Goal: Find contact information: Obtain details needed to contact an individual or organization

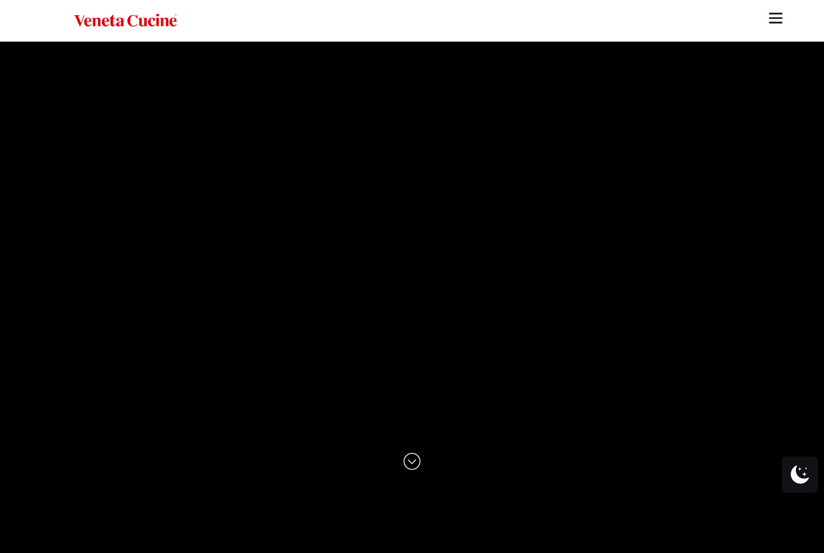
click at [781, 21] on img "Site" at bounding box center [775, 18] width 18 height 18
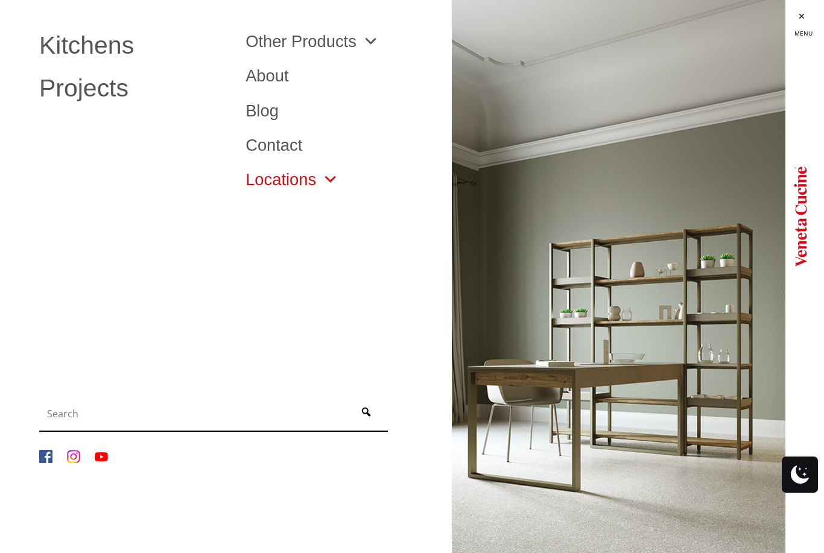
click at [332, 177] on span "Site" at bounding box center [327, 179] width 22 height 16
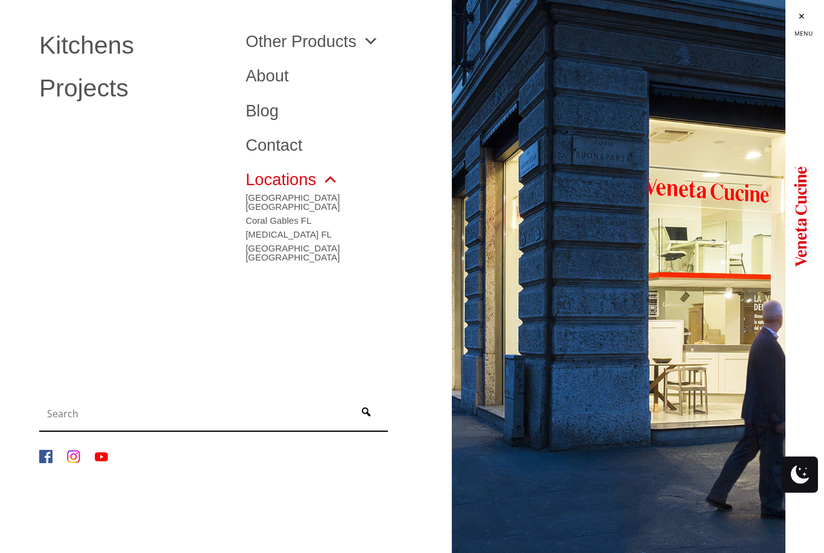
click at [331, 179] on span "Site" at bounding box center [327, 179] width 22 height 16
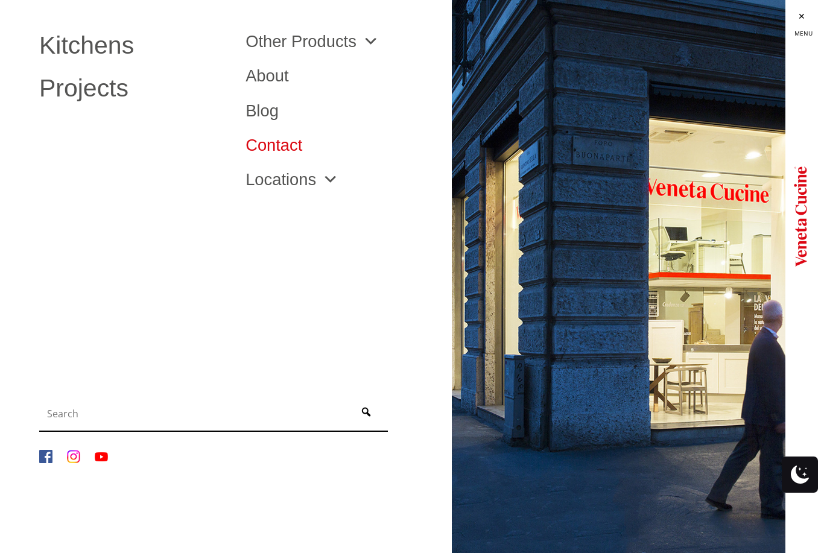
click at [290, 144] on link "Contact" at bounding box center [339, 145] width 188 height 16
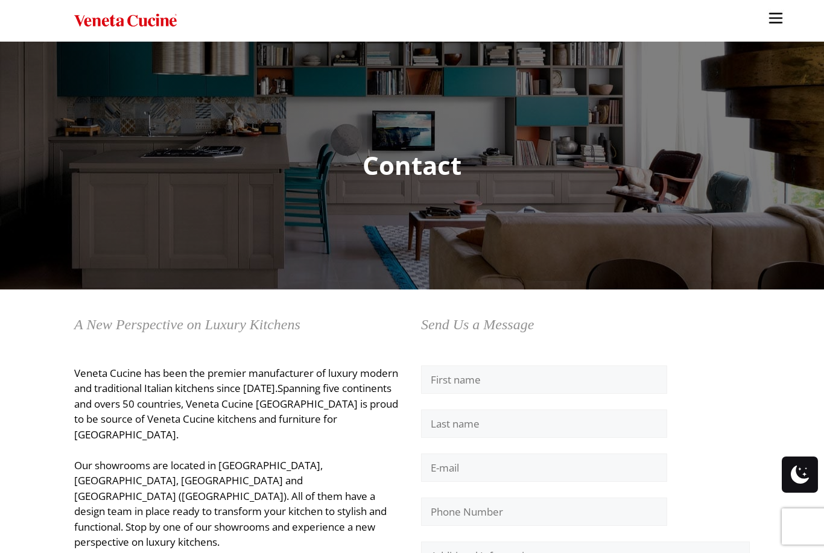
click at [776, 24] on img "Site" at bounding box center [775, 18] width 18 height 18
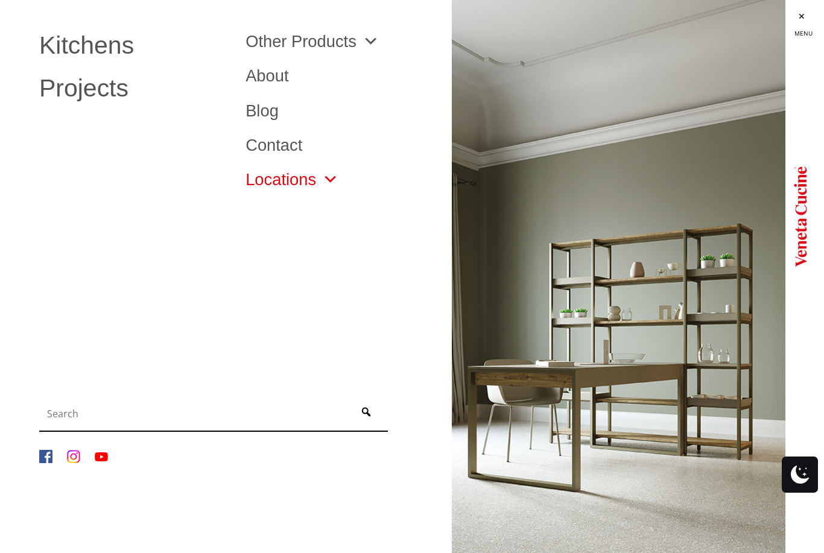
click at [327, 172] on span "Site" at bounding box center [327, 179] width 22 height 16
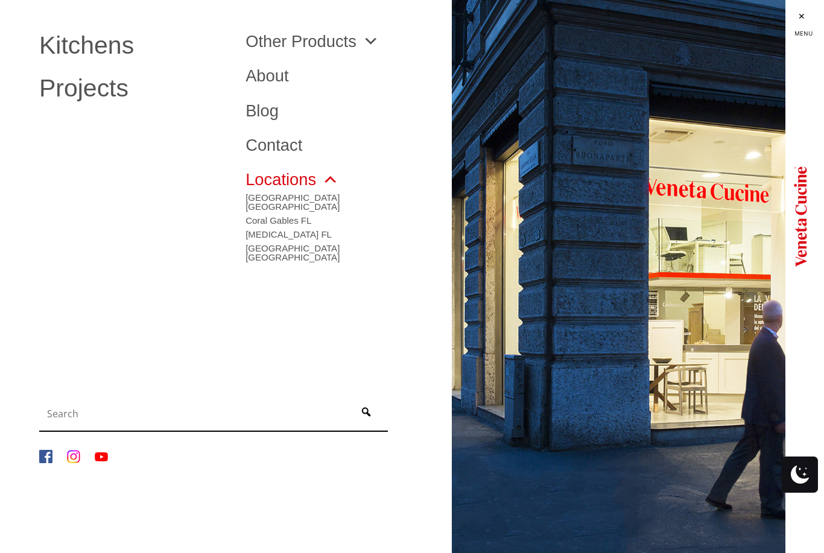
click at [330, 179] on span "Site" at bounding box center [327, 179] width 22 height 16
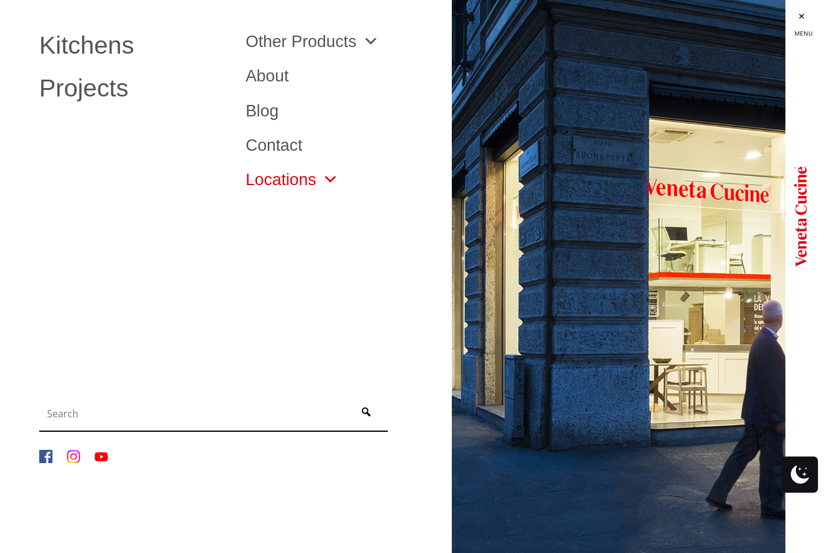
click at [327, 177] on span "Site" at bounding box center [327, 179] width 22 height 16
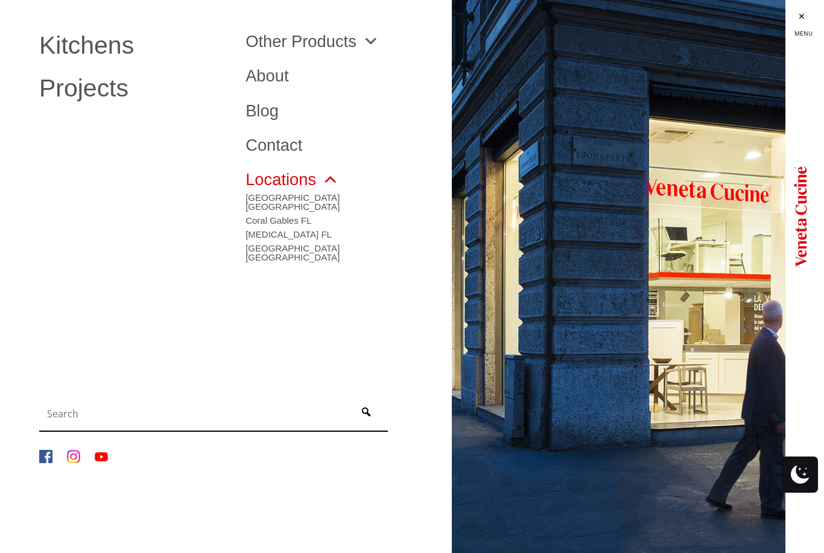
click at [333, 178] on span "Site" at bounding box center [327, 179] width 22 height 16
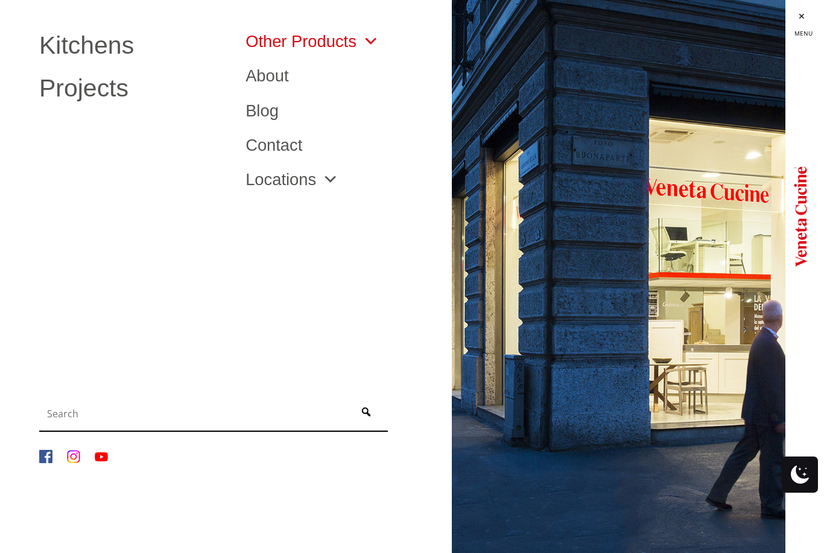
click at [373, 33] on span "Site" at bounding box center [367, 41] width 22 height 16
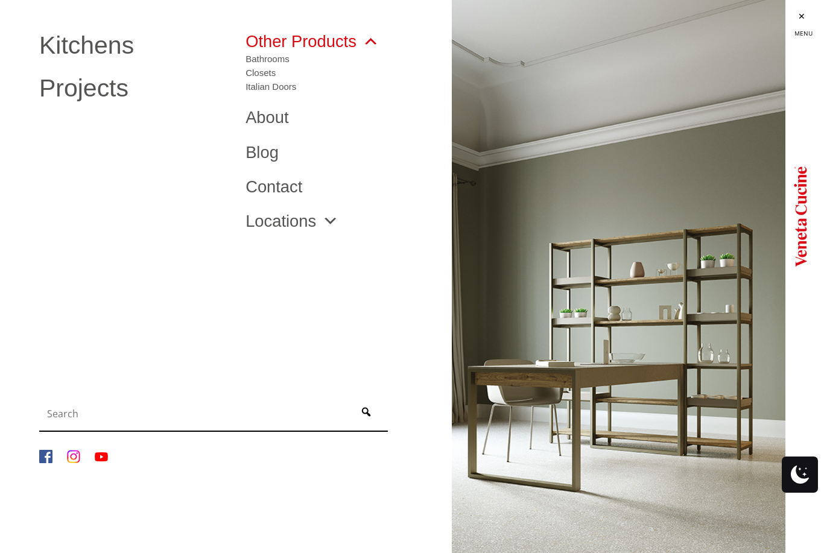
click at [371, 43] on span "Site" at bounding box center [367, 41] width 22 height 16
